Goal: Task Accomplishment & Management: Use online tool/utility

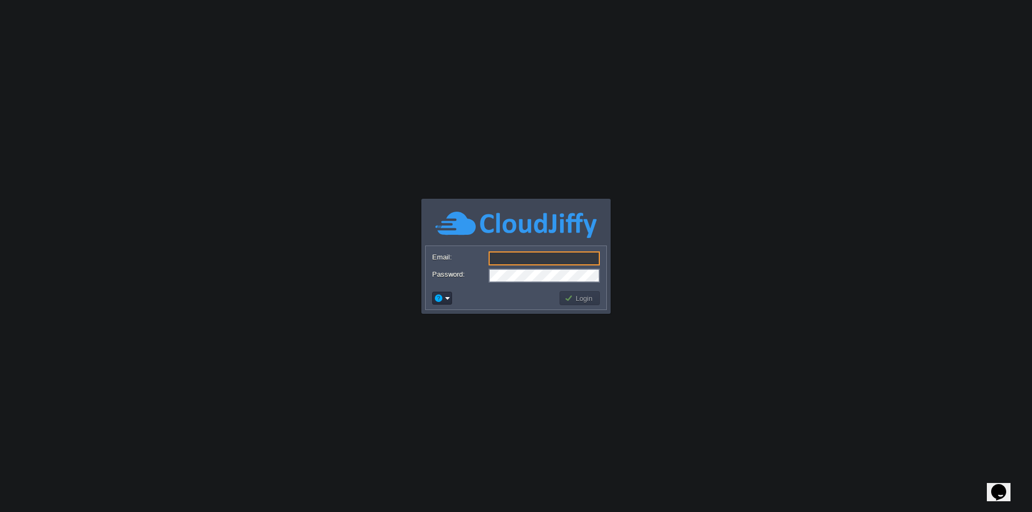
type input "[EMAIL_ADDRESS][DOMAIN_NAME]"
click at [671, 298] on body "Application Platform v.8.10.2 Email: [EMAIL_ADDRESS][DOMAIN_NAME] Password: Log…" at bounding box center [516, 256] width 1032 height 512
click at [583, 299] on button "Login" at bounding box center [579, 298] width 31 height 10
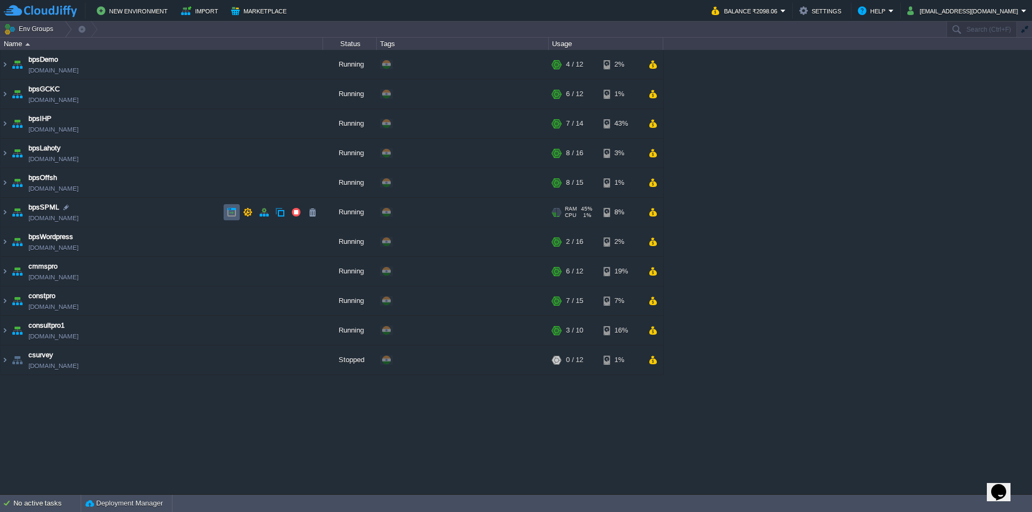
click at [233, 212] on button "button" at bounding box center [232, 212] width 10 height 10
click at [228, 120] on button "button" at bounding box center [232, 124] width 10 height 10
click at [844, 8] on button "Settings" at bounding box center [821, 10] width 45 height 13
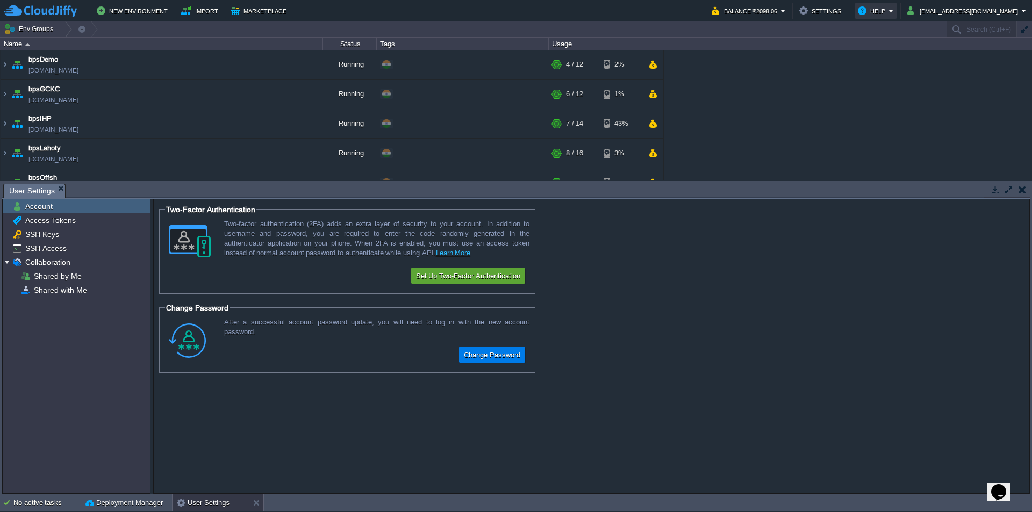
click at [888, 11] on button "Help" at bounding box center [873, 10] width 31 height 13
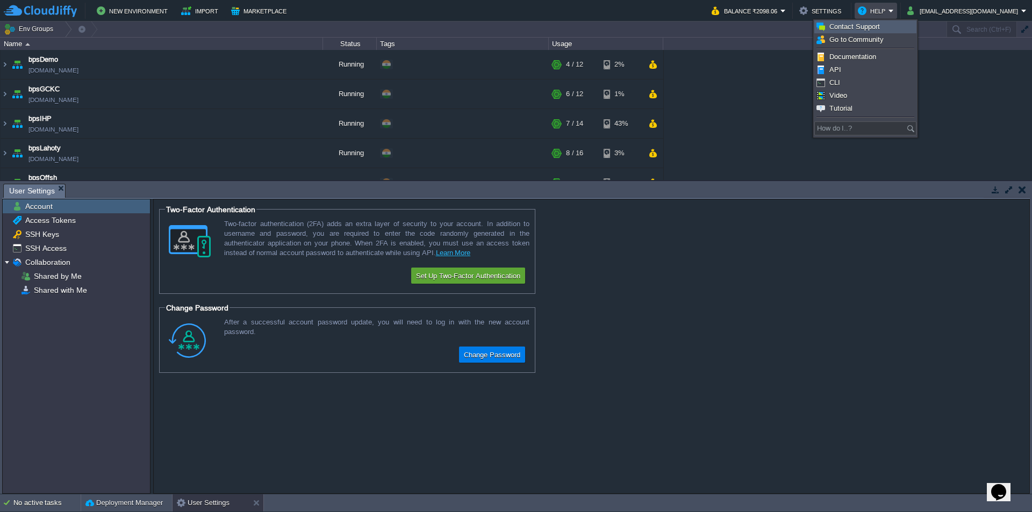
click at [835, 26] on span "Contact Support" at bounding box center [854, 27] width 51 height 8
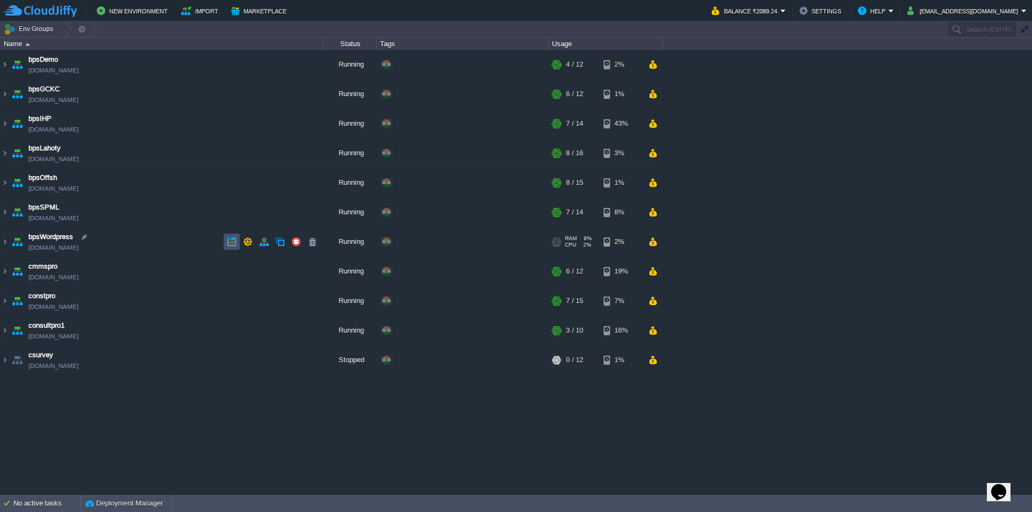
click at [230, 239] on button "button" at bounding box center [232, 242] width 10 height 10
click at [228, 240] on button "button" at bounding box center [232, 242] width 10 height 10
